Goal: Task Accomplishment & Management: Use online tool/utility

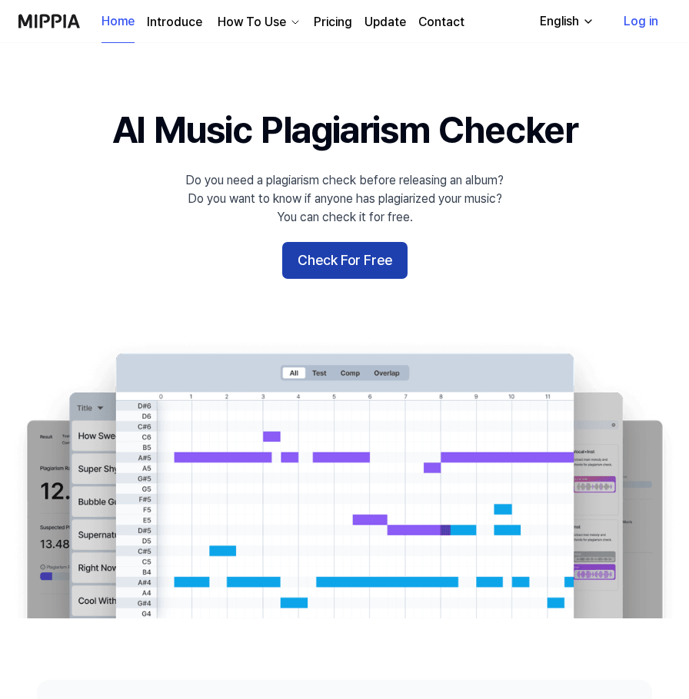
click at [333, 267] on button "Check For Free" at bounding box center [344, 260] width 125 height 37
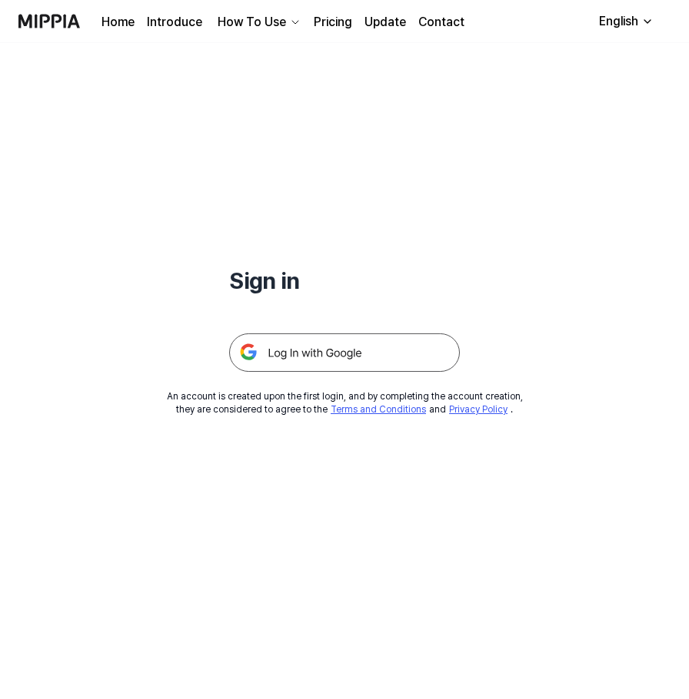
click at [304, 342] on img at bounding box center [344, 353] width 231 height 38
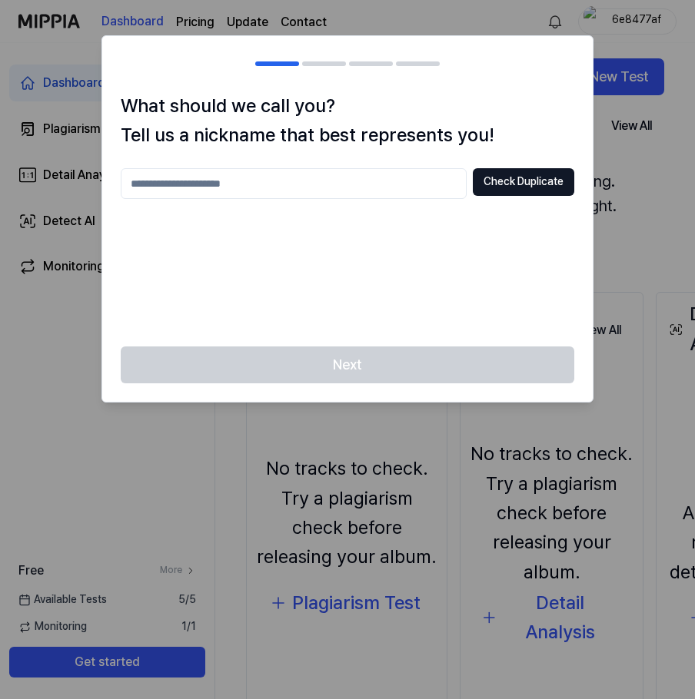
click at [244, 185] on input "text" at bounding box center [294, 183] width 346 height 31
click at [516, 181] on button "Check Duplicate" at bounding box center [523, 182] width 101 height 28
drag, startPoint x: 179, startPoint y: 192, endPoint x: 0, endPoint y: 179, distance: 179.5
click at [0, 181] on html "Dashboard Pricing Update Contact 6e8477af Dashboard Plagiarism Checker Detail A…" at bounding box center [347, 349] width 695 height 699
click at [234, 186] on input "****" at bounding box center [294, 183] width 346 height 31
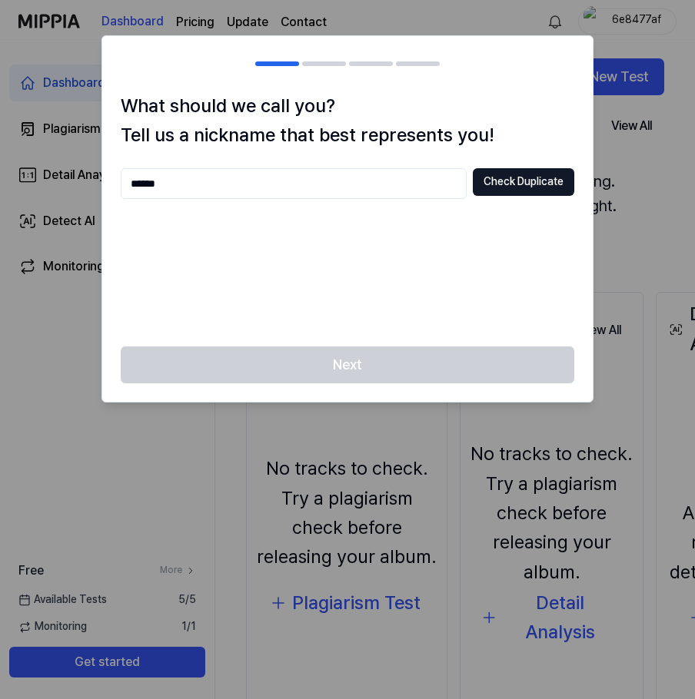
click at [257, 197] on input "******" at bounding box center [294, 183] width 346 height 31
type input "**********"
click at [525, 173] on button "Check Duplicate" at bounding box center [523, 182] width 101 height 28
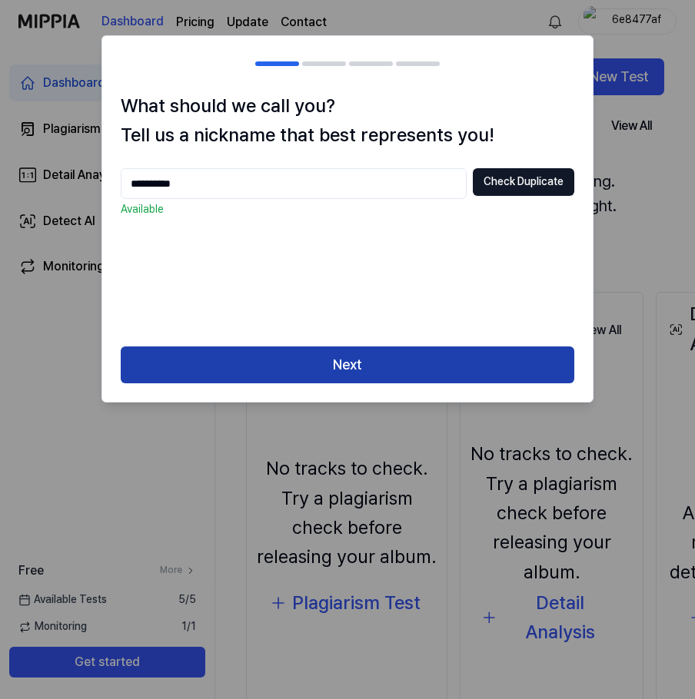
click at [400, 367] on button "Next" at bounding box center [347, 365] width 453 height 37
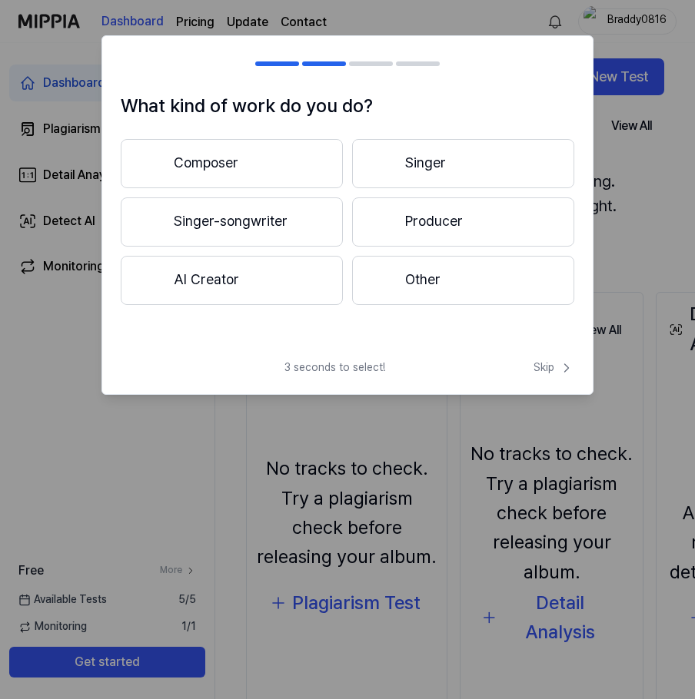
click at [255, 158] on button "Composer" at bounding box center [232, 163] width 222 height 49
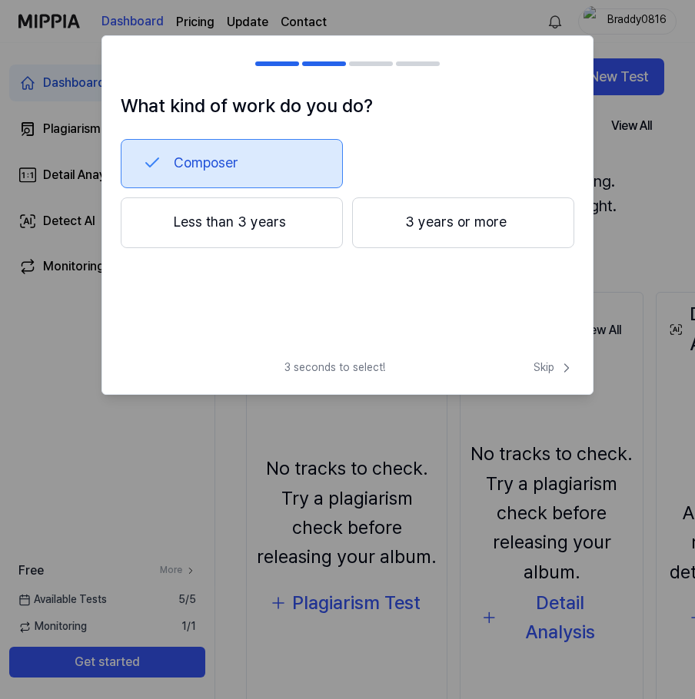
click at [267, 222] on button "Less than 3 years" at bounding box center [232, 223] width 222 height 51
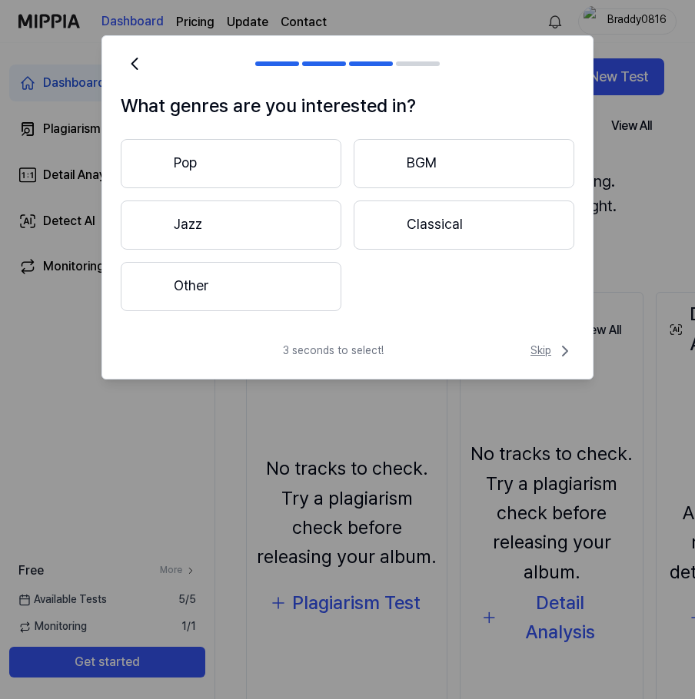
click at [537, 353] on span "Skip" at bounding box center [552, 351] width 44 height 18
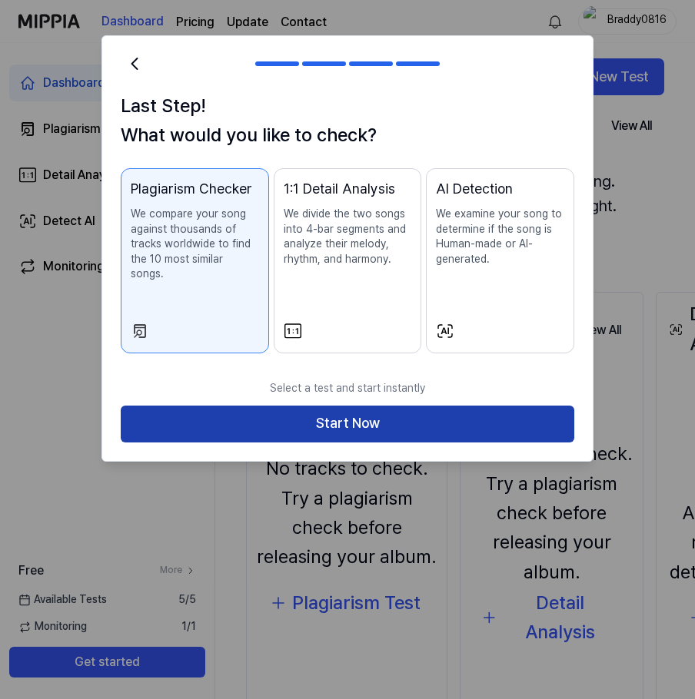
click at [365, 415] on button "Start Now" at bounding box center [347, 424] width 453 height 37
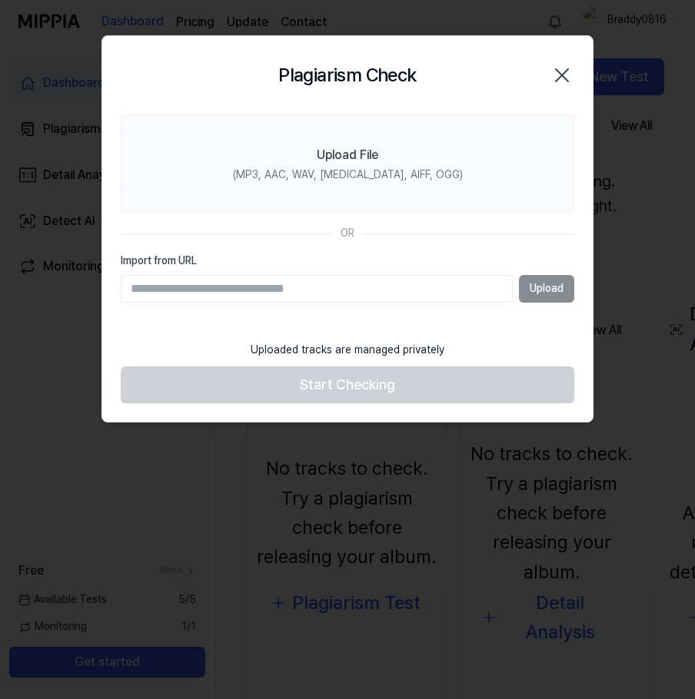
click at [543, 296] on div "Upload" at bounding box center [347, 289] width 453 height 28
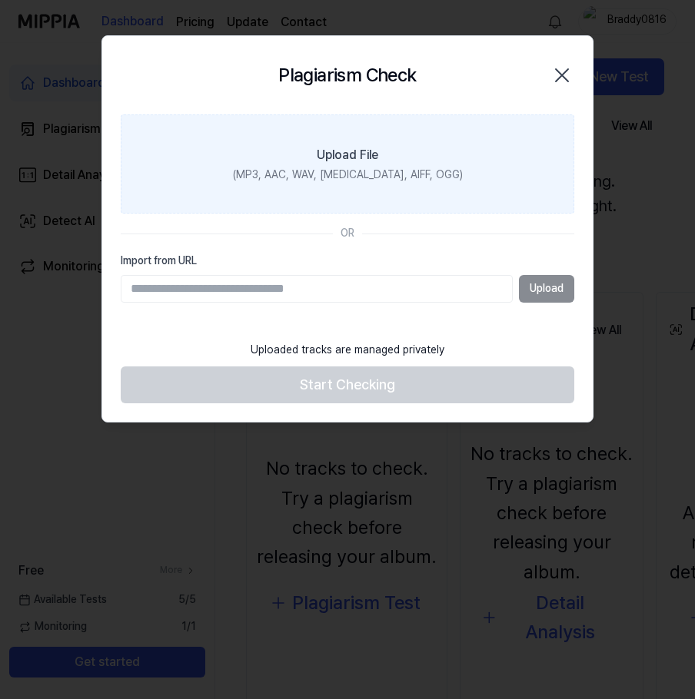
click at [374, 184] on label "Upload File (MP3, AAC, WAV, [MEDICAL_DATA], AIFF, OGG)" at bounding box center [347, 165] width 453 height 100
click at [0, 0] on input "Upload File (MP3, AAC, WAV, [MEDICAL_DATA], AIFF, OGG)" at bounding box center [0, 0] width 0 height 0
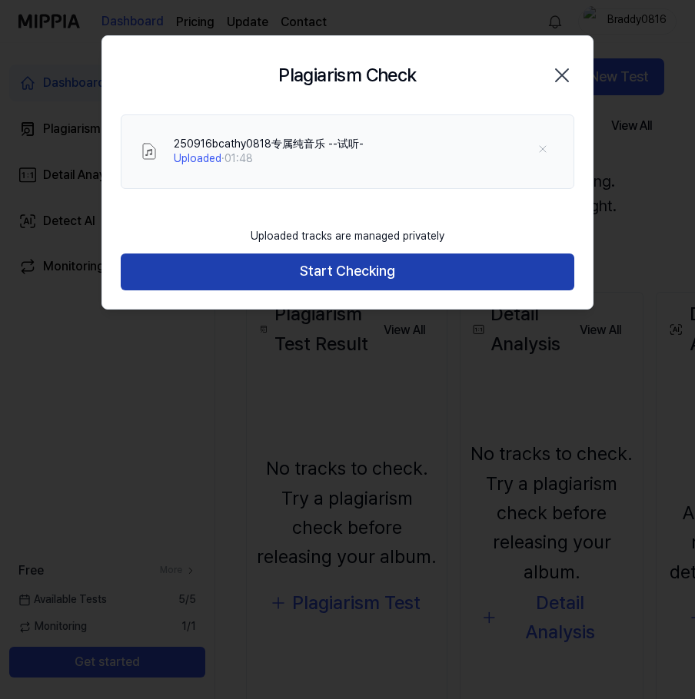
click at [291, 269] on button "Start Checking" at bounding box center [347, 272] width 453 height 37
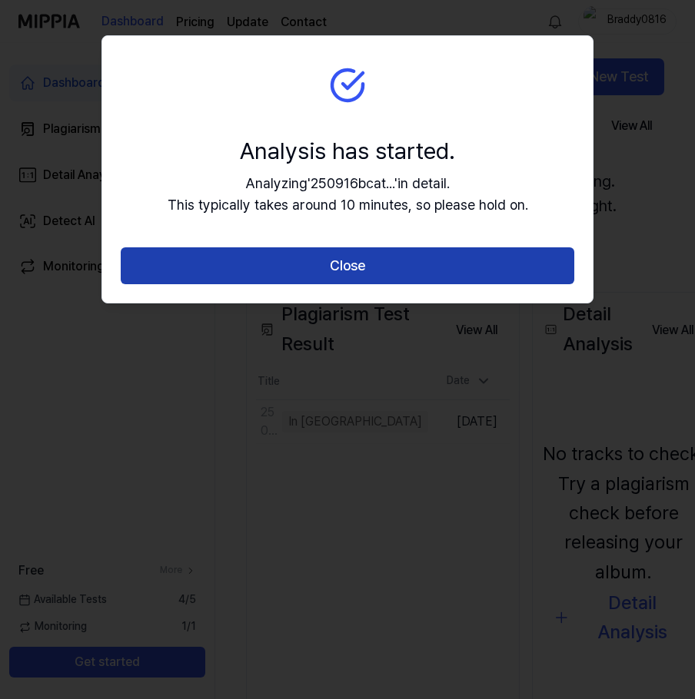
click at [384, 250] on button "Close" at bounding box center [347, 265] width 453 height 37
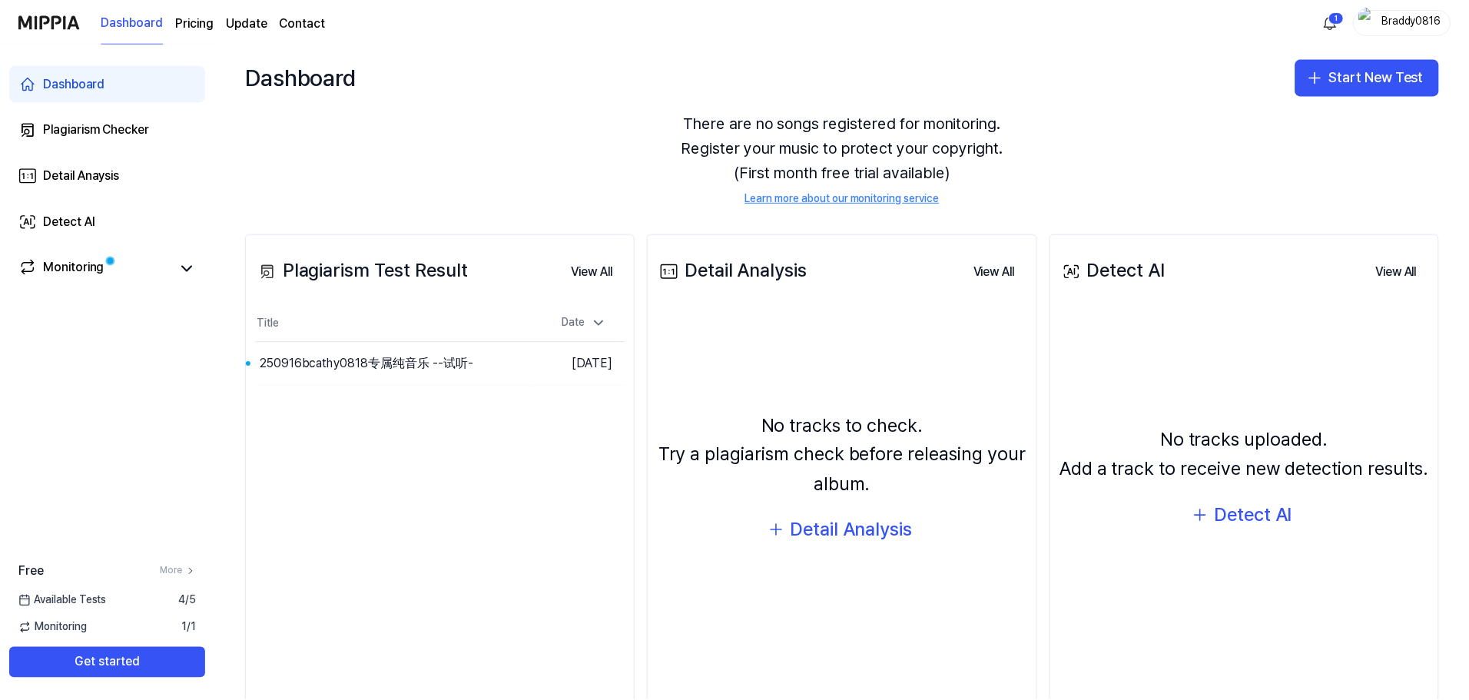
scroll to position [94, 0]
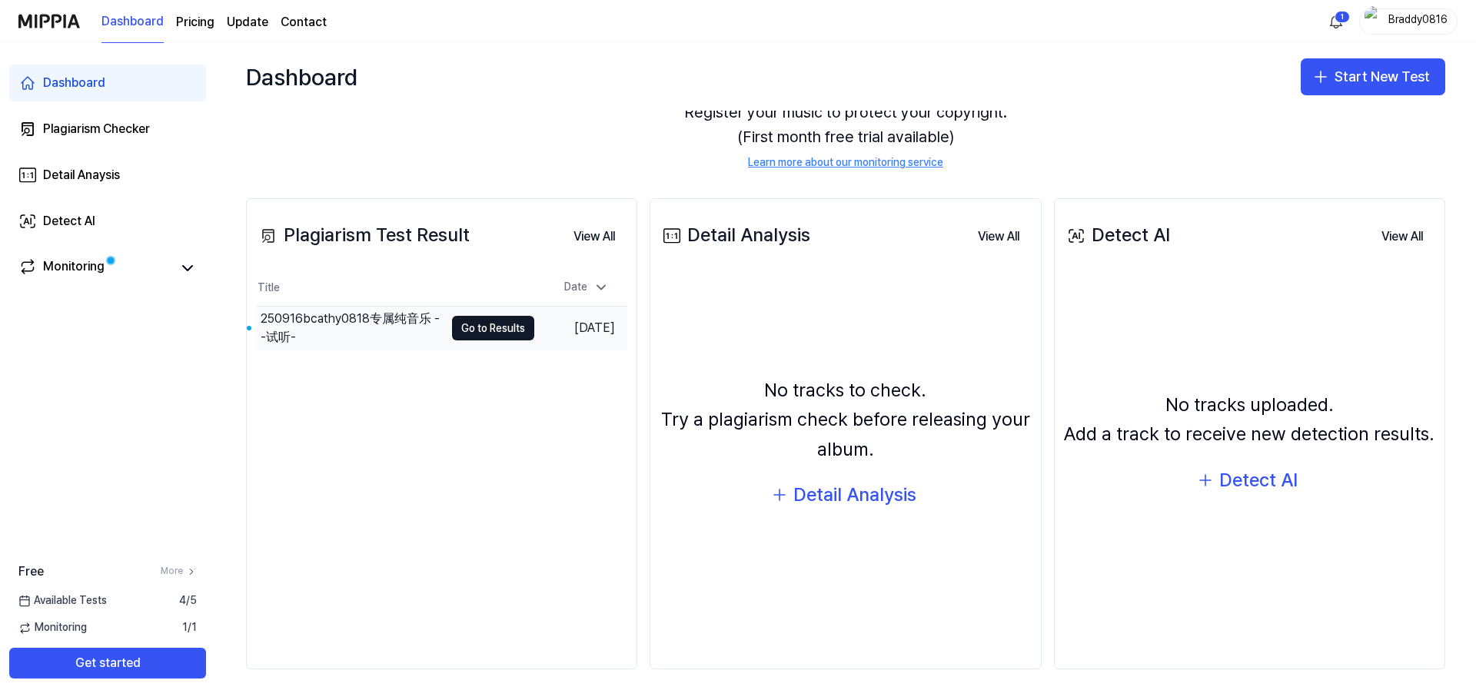
click at [321, 329] on div "250916bcathy0818专属纯音乐 --试听-" at bounding box center [353, 328] width 184 height 37
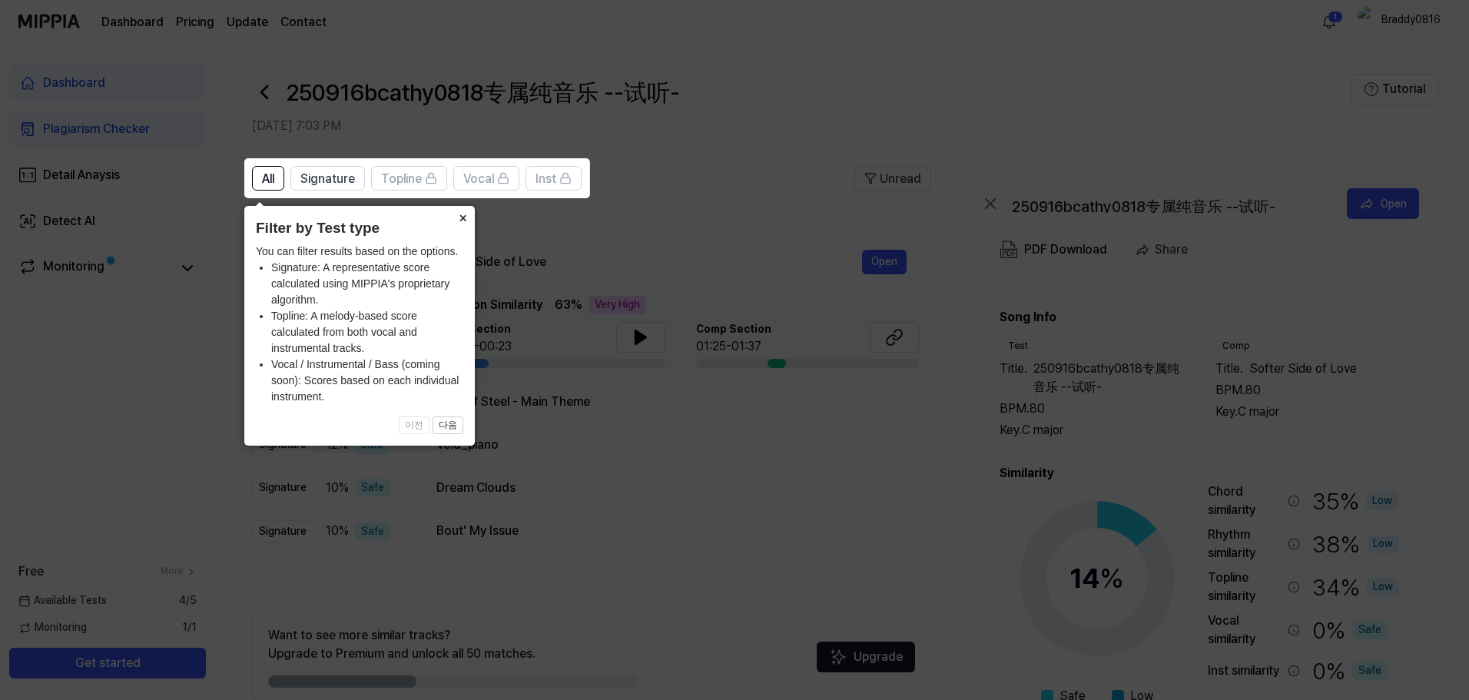
click at [463, 223] on button "×" at bounding box center [462, 217] width 25 height 22
